Goal: Transaction & Acquisition: Download file/media

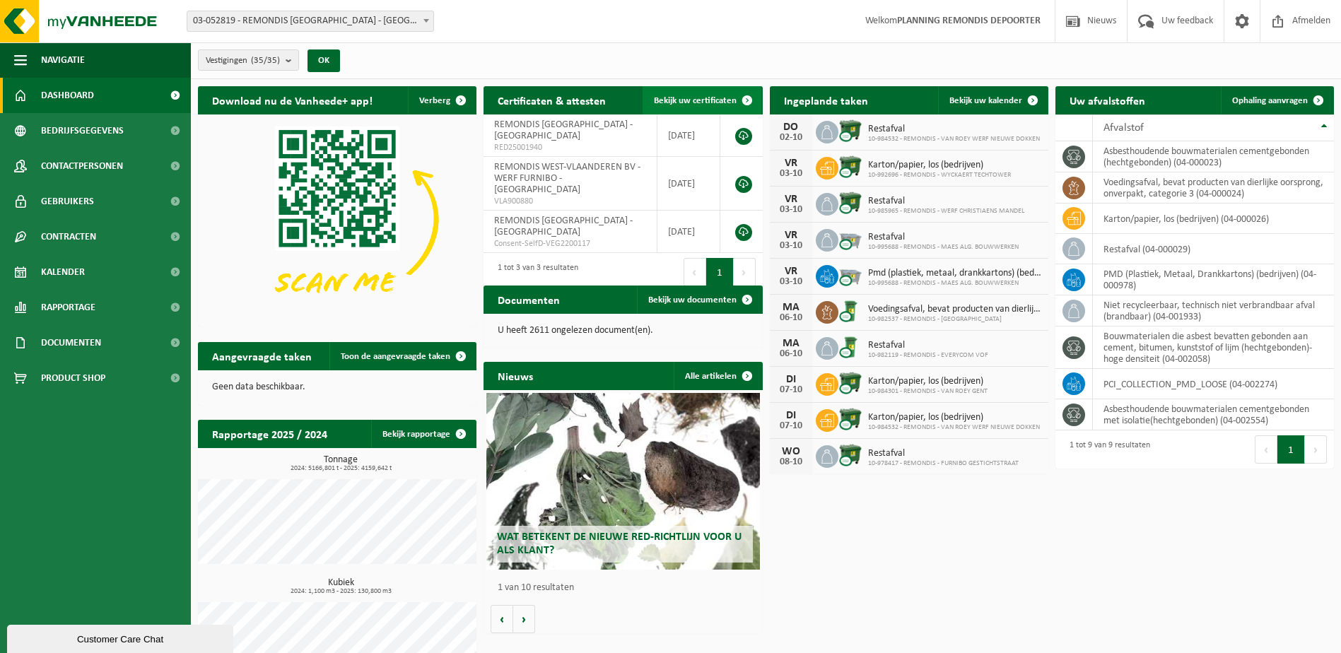
click at [726, 96] on span "Bekijk uw certificaten" at bounding box center [695, 100] width 83 height 9
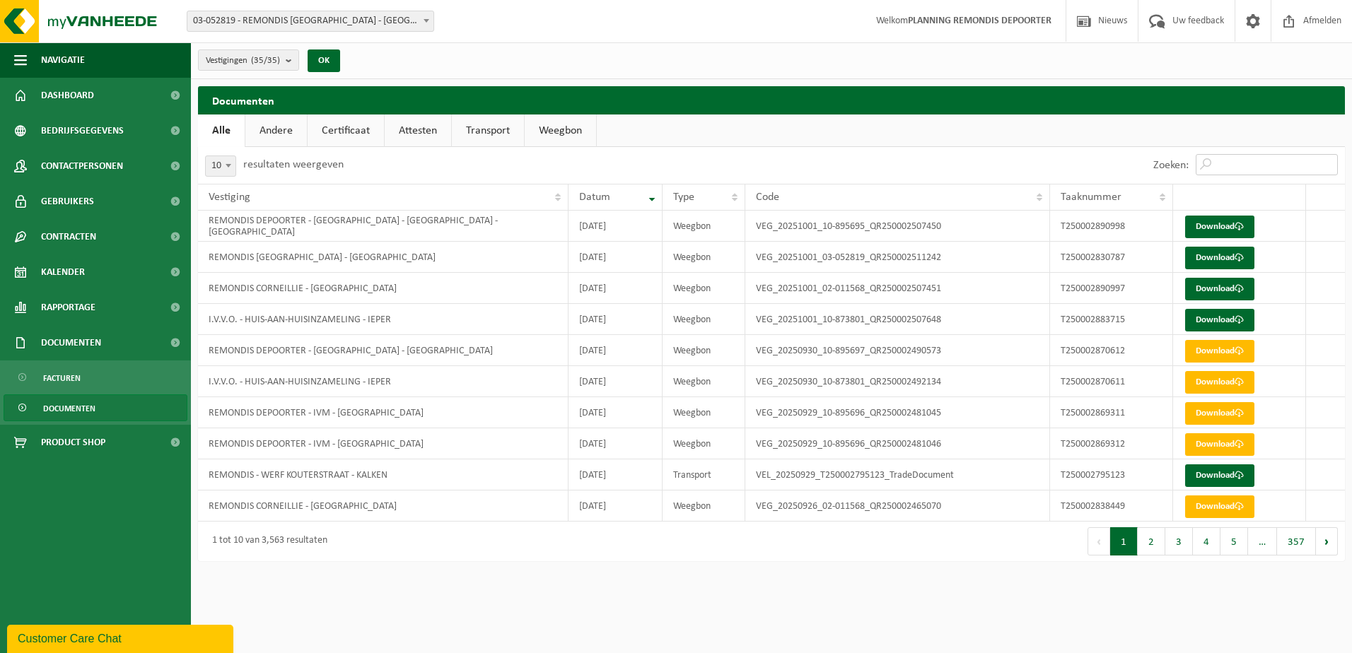
click at [1233, 165] on input "Zoeken:" at bounding box center [1267, 164] width 142 height 21
paste input "T250002819550"
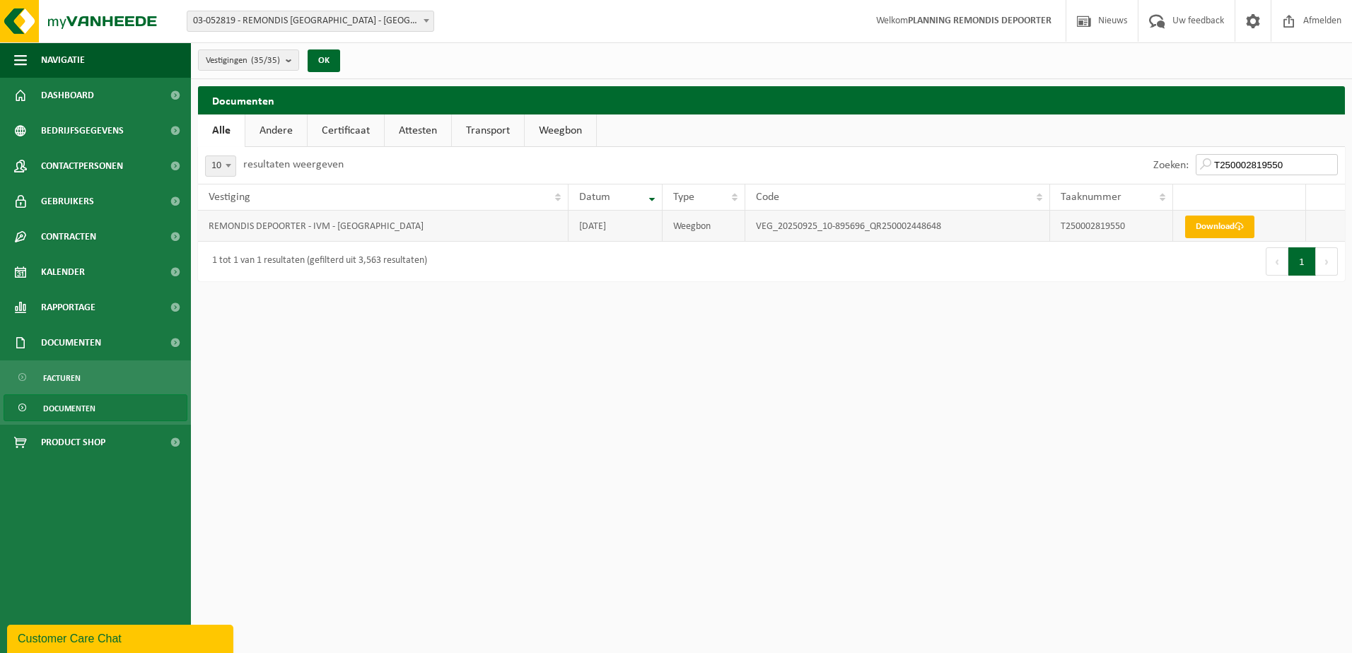
type input "T250002819550"
click at [1194, 224] on link "Download" at bounding box center [1219, 227] width 69 height 23
click at [972, 488] on html "Vestiging: 03-052819 - REMONDIS WEST-[GEOGRAPHIC_DATA] - [GEOGRAPHIC_DATA] 10-8…" at bounding box center [676, 326] width 1352 height 653
